Goal: Consume media (video, audio)

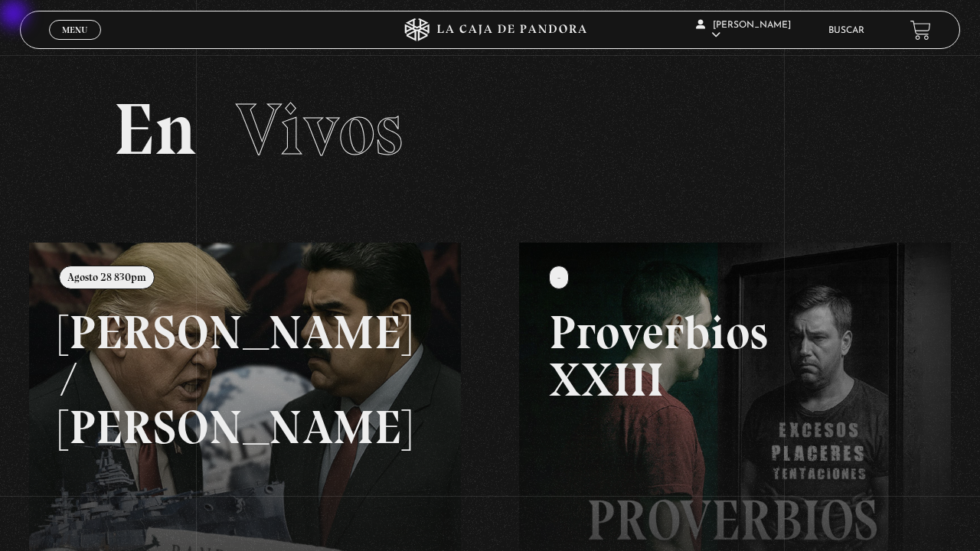
click at [396, 275] on link at bounding box center [519, 518] width 980 height 551
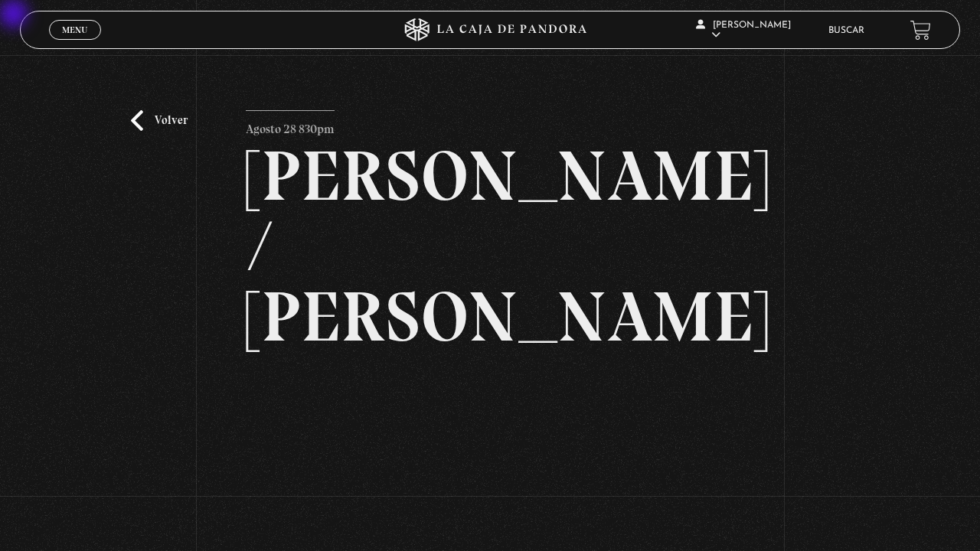
click at [396, 275] on h2 "[PERSON_NAME] / [PERSON_NAME]" at bounding box center [490, 246] width 489 height 211
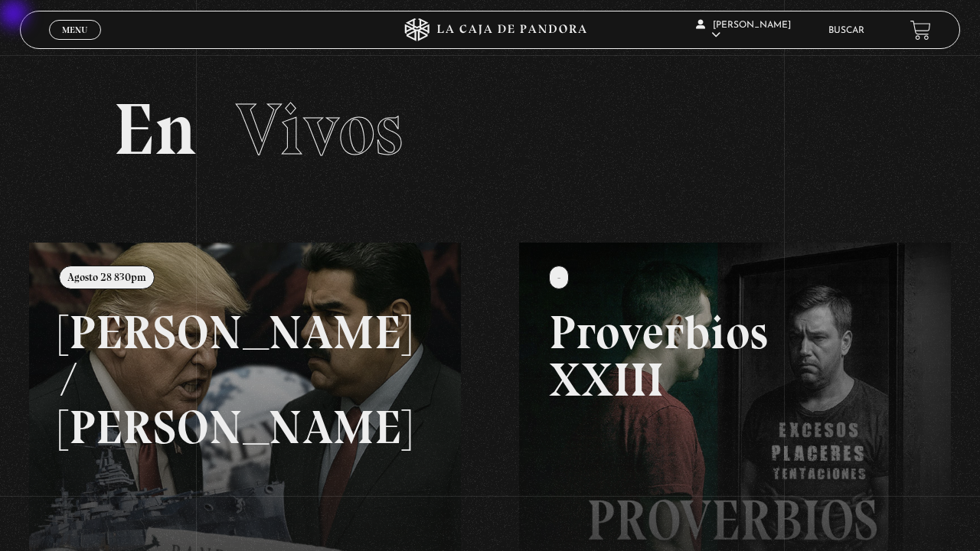
click at [398, 275] on link at bounding box center [519, 518] width 980 height 551
